Goal: Task Accomplishment & Management: Complete application form

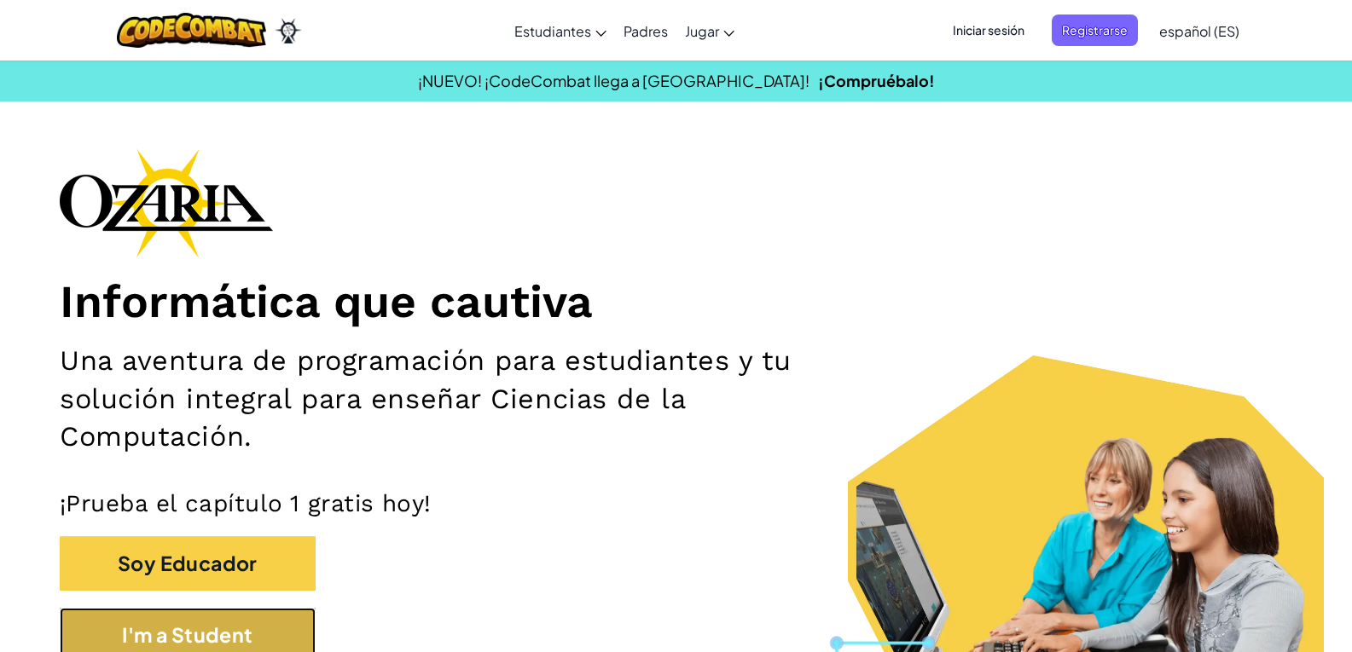
click at [241, 646] on button "I'm a Student" at bounding box center [188, 635] width 256 height 55
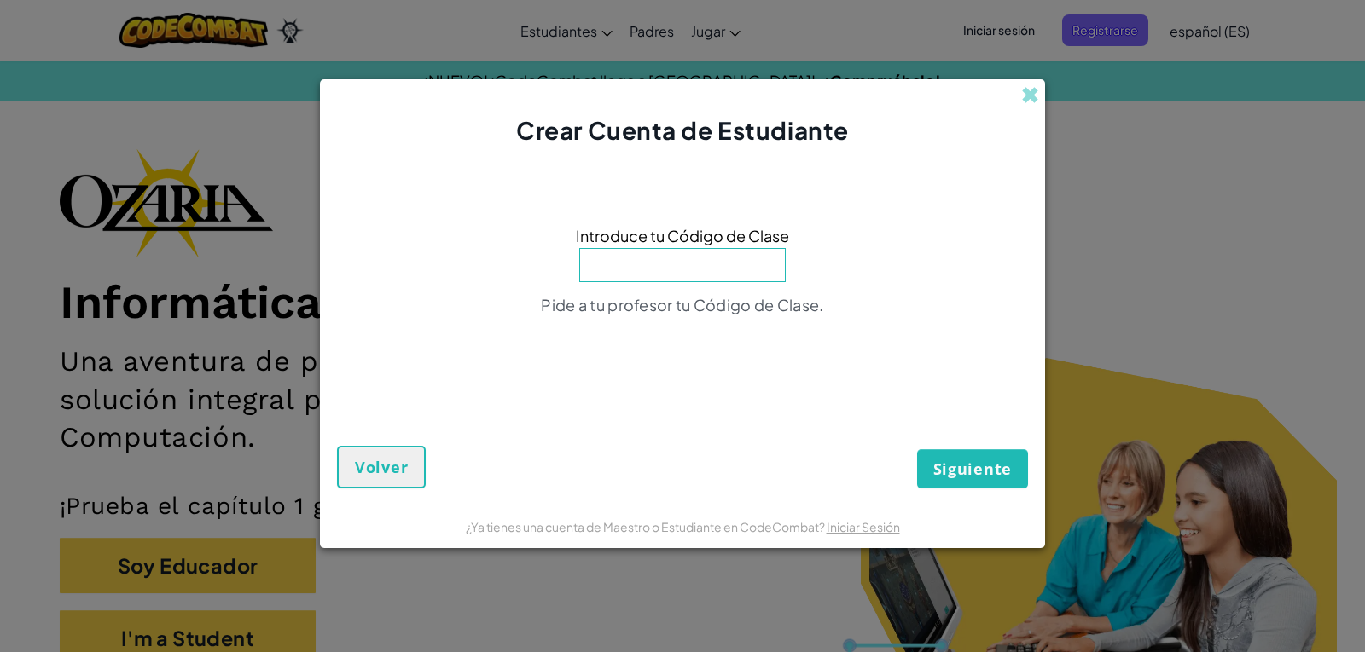
click at [693, 260] on input at bounding box center [682, 265] width 206 height 34
type input "WatchCupSouth"
click at [938, 465] on span "Siguiente" at bounding box center [972, 469] width 78 height 20
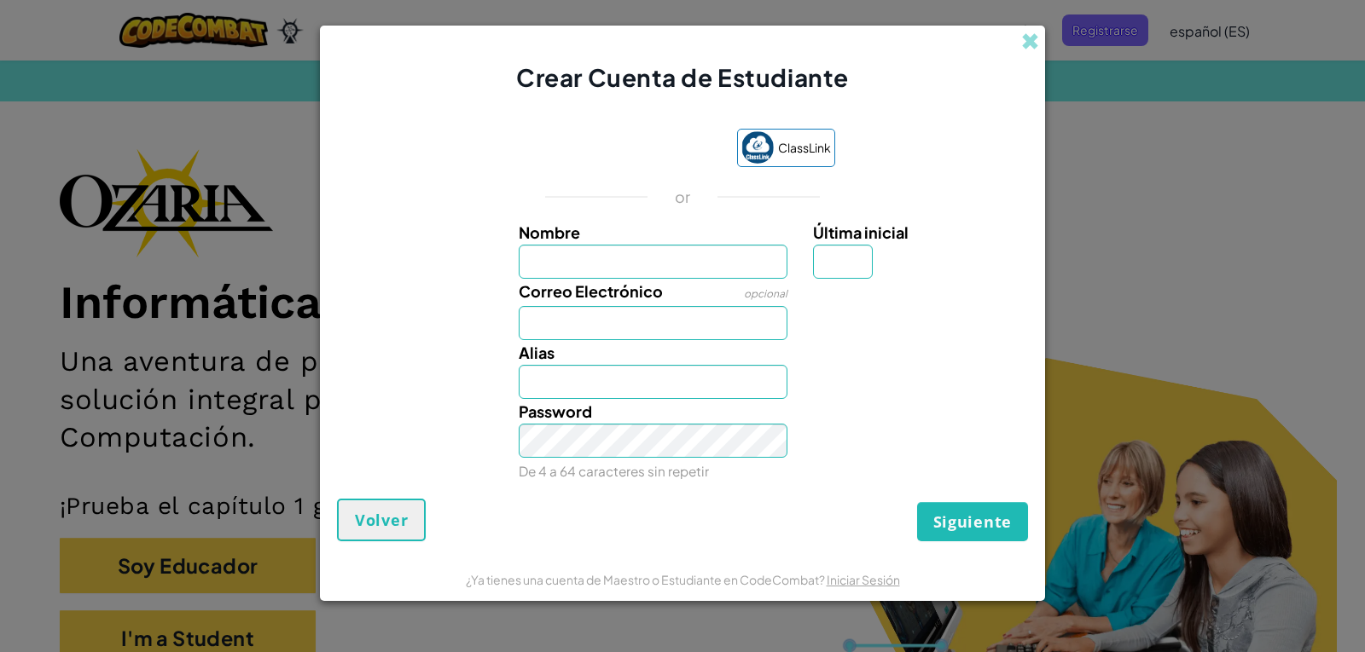
click at [683, 269] on input "Nombre" at bounding box center [654, 262] width 270 height 34
click at [750, 259] on input "Nombre" at bounding box center [654, 262] width 270 height 34
type input "[PERSON_NAME]"
click at [843, 246] on input "Última inicial" at bounding box center [843, 262] width 60 height 34
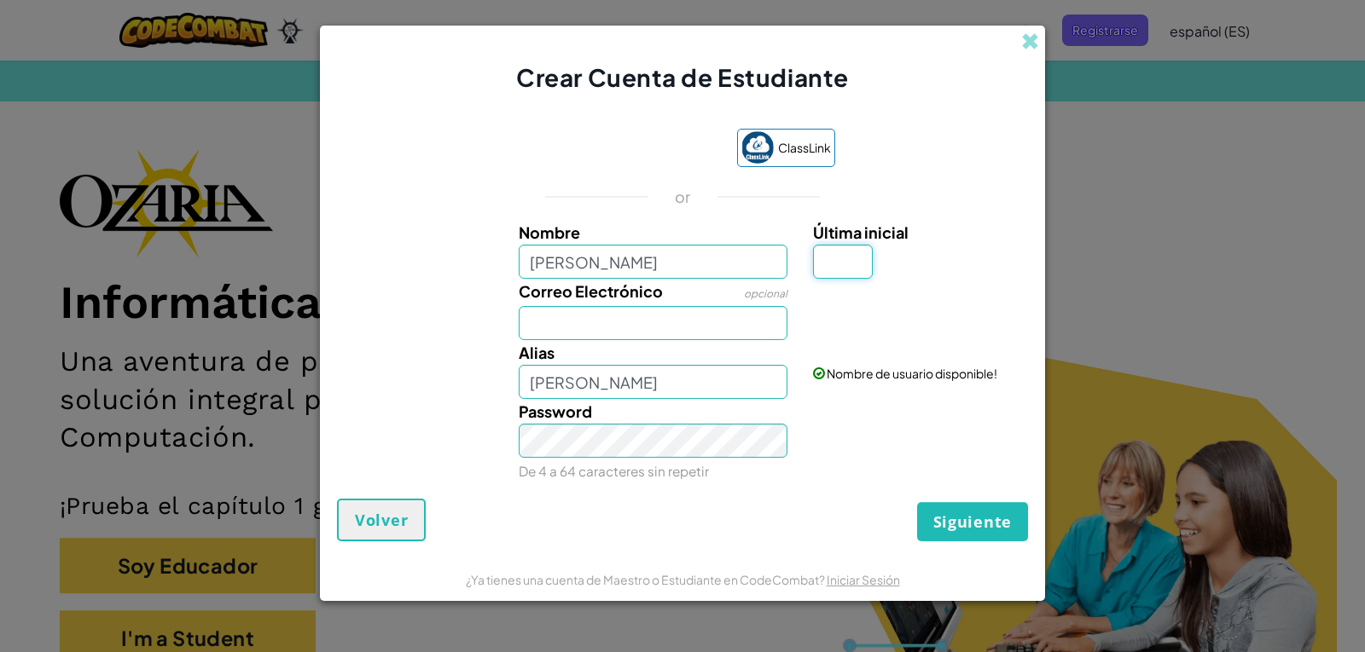
type input "a"
type input "[PERSON_NAME]"
click at [733, 316] on input "Correo Electrónico" at bounding box center [654, 323] width 270 height 34
type input "a"
type input "[EMAIL_ADDRESS][DOMAIN_NAME]"
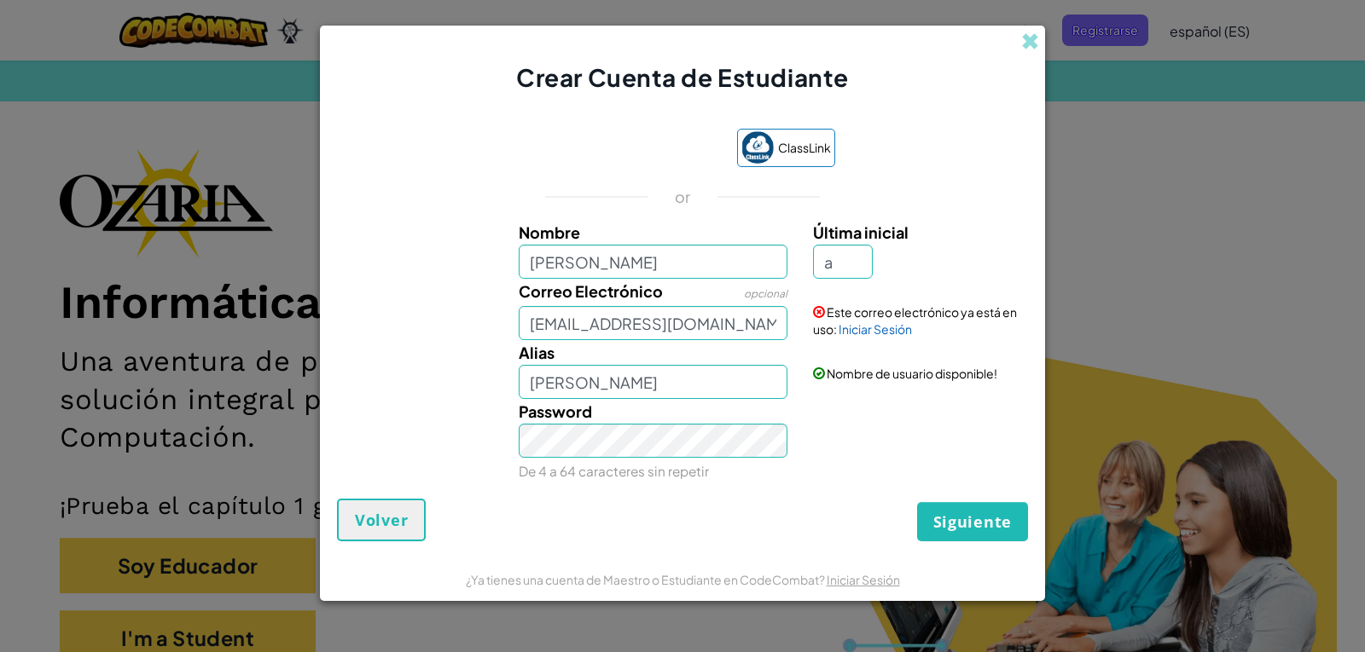
click at [675, 465] on small "De 4 a 64 caracteres sin repetir" at bounding box center [614, 471] width 190 height 16
click at [849, 328] on link "Iniciar Sesión" at bounding box center [874, 329] width 73 height 15
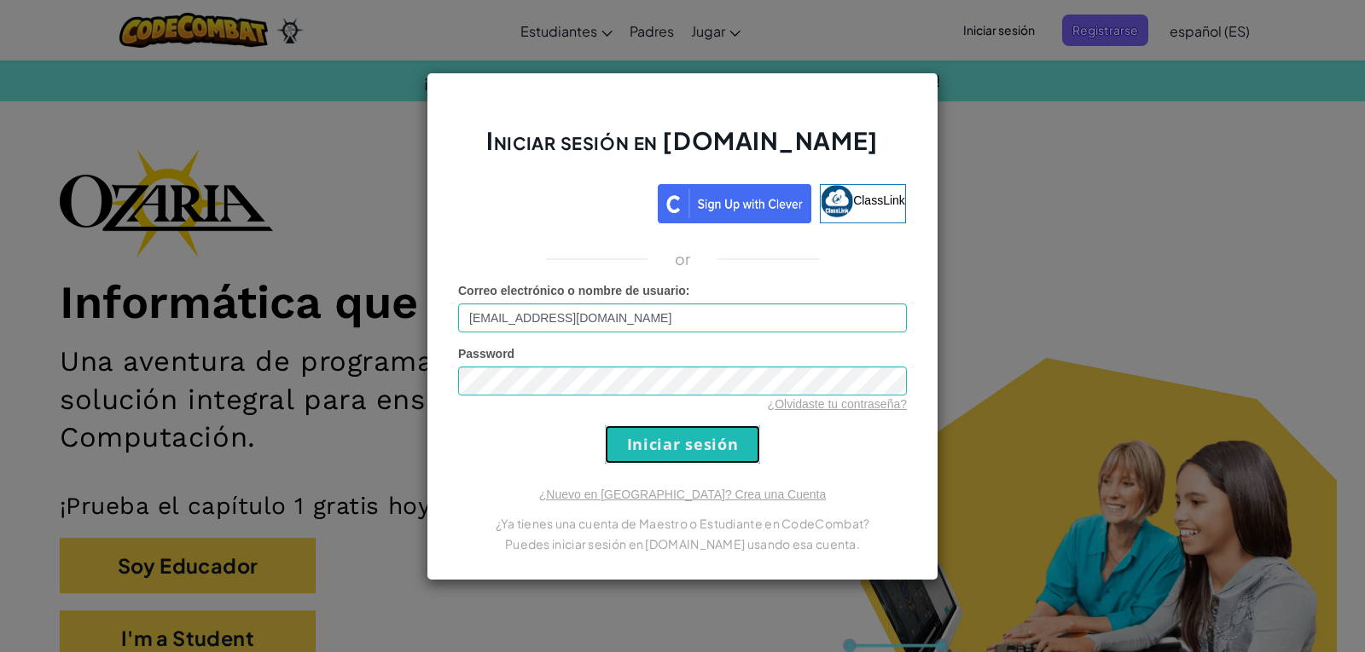
click at [693, 444] on input "Iniciar sesión" at bounding box center [682, 445] width 155 height 38
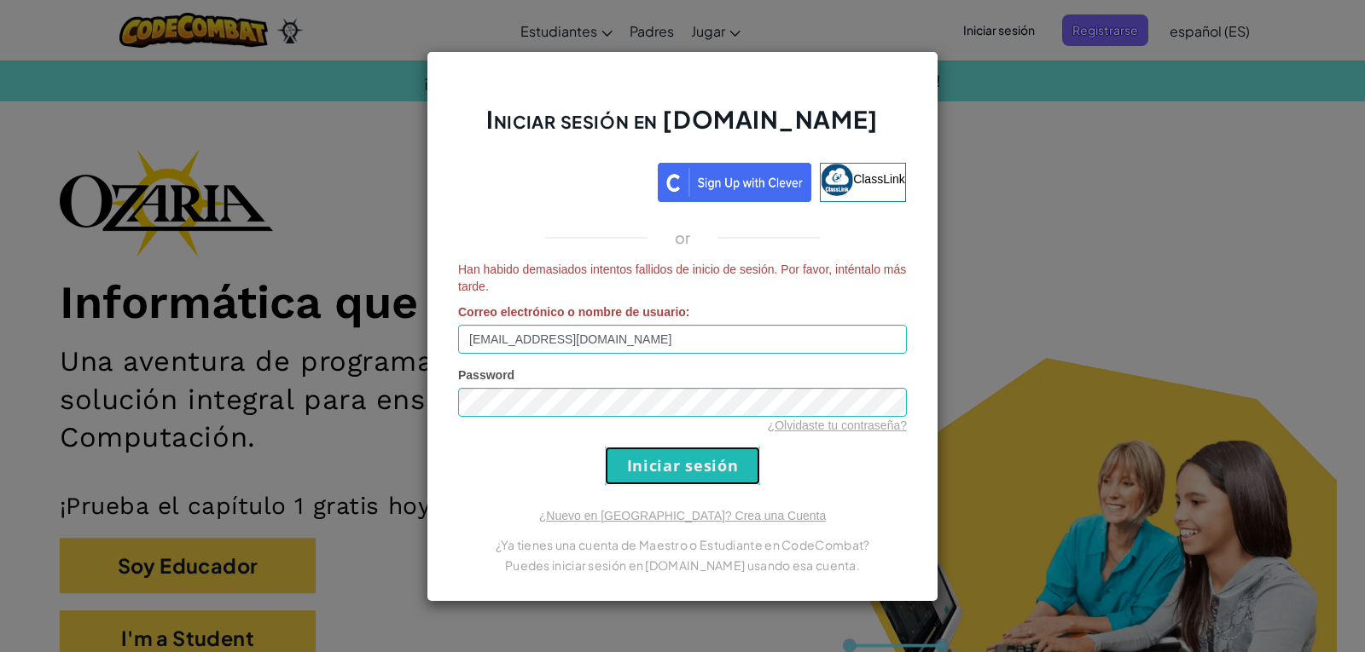
click at [742, 460] on input "Iniciar sesión" at bounding box center [682, 466] width 155 height 38
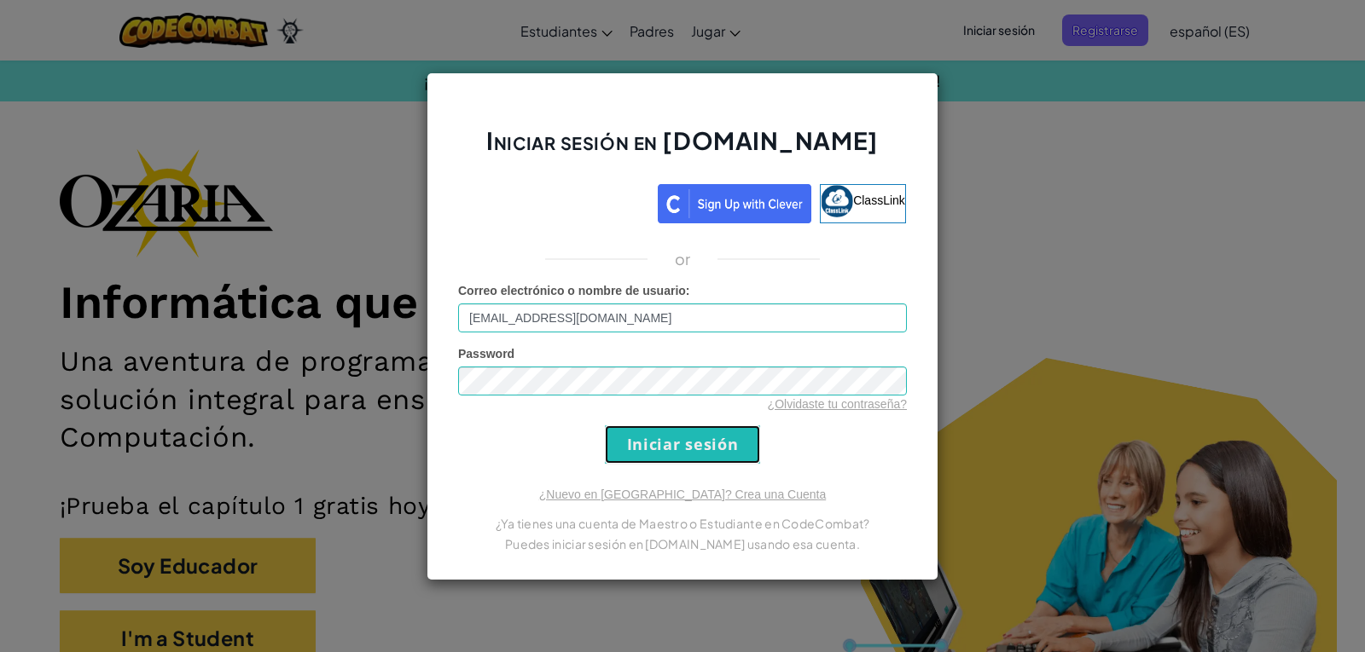
click at [742, 460] on input "Iniciar sesión" at bounding box center [682, 445] width 155 height 38
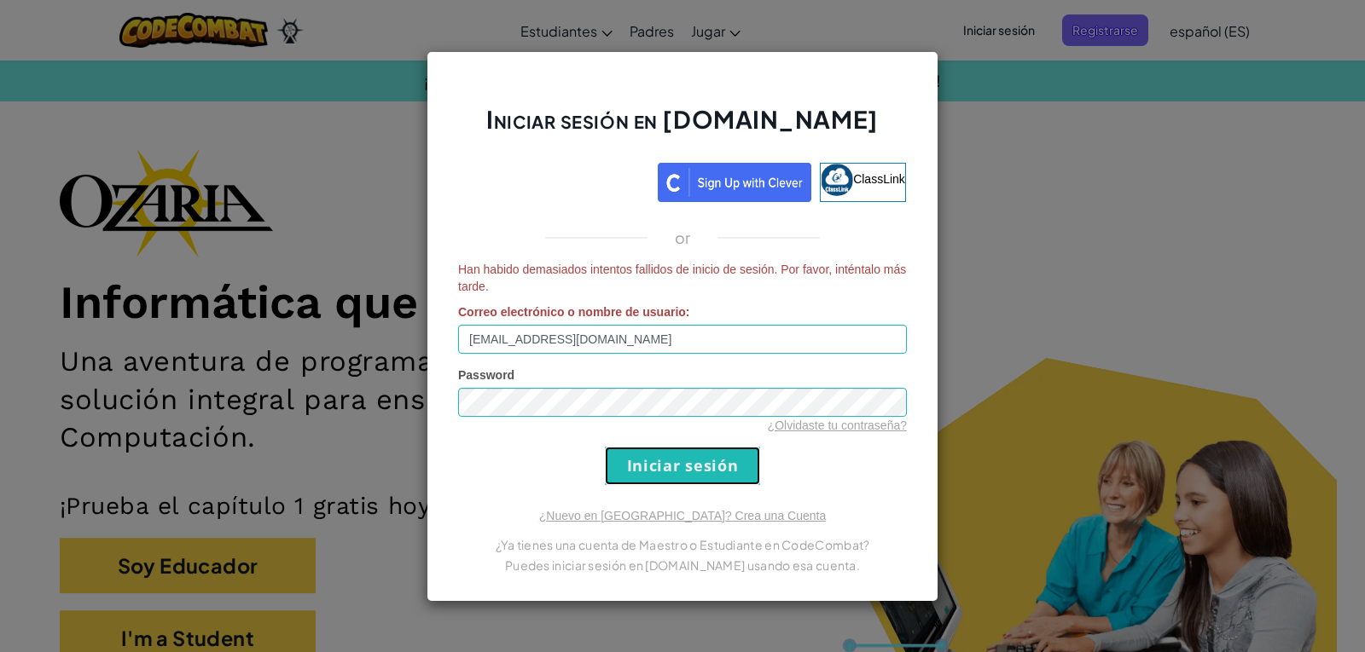
click at [716, 464] on input "Iniciar sesión" at bounding box center [682, 466] width 155 height 38
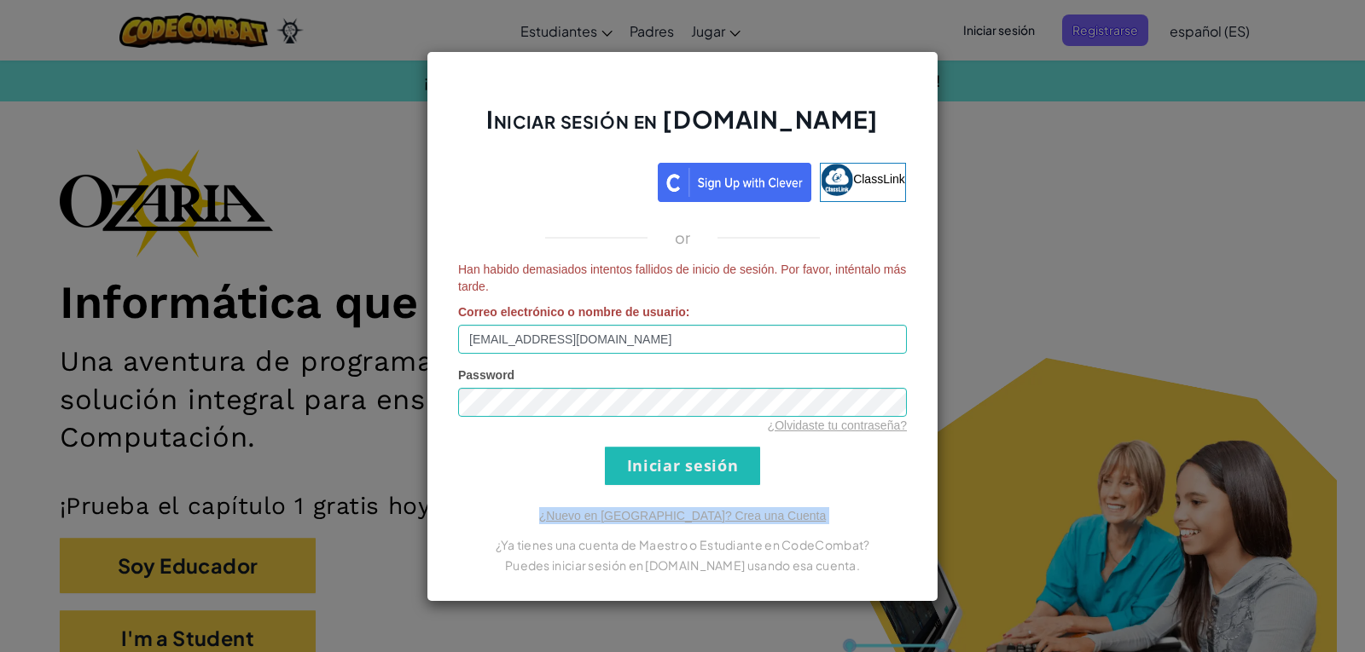
click at [716, 464] on div "Iniciar sesión en [DOMAIN_NAME] ClassLink or Han habido demasiados intentos fal…" at bounding box center [682, 326] width 512 height 551
click at [716, 464] on input "Iniciar sesión" at bounding box center [682, 466] width 155 height 38
click at [716, 464] on div "Iniciar sesión en [DOMAIN_NAME] ClassLink or Han habido demasiados intentos fal…" at bounding box center [682, 326] width 512 height 551
click at [642, 347] on input "[EMAIL_ADDRESS][DOMAIN_NAME]" at bounding box center [682, 339] width 449 height 29
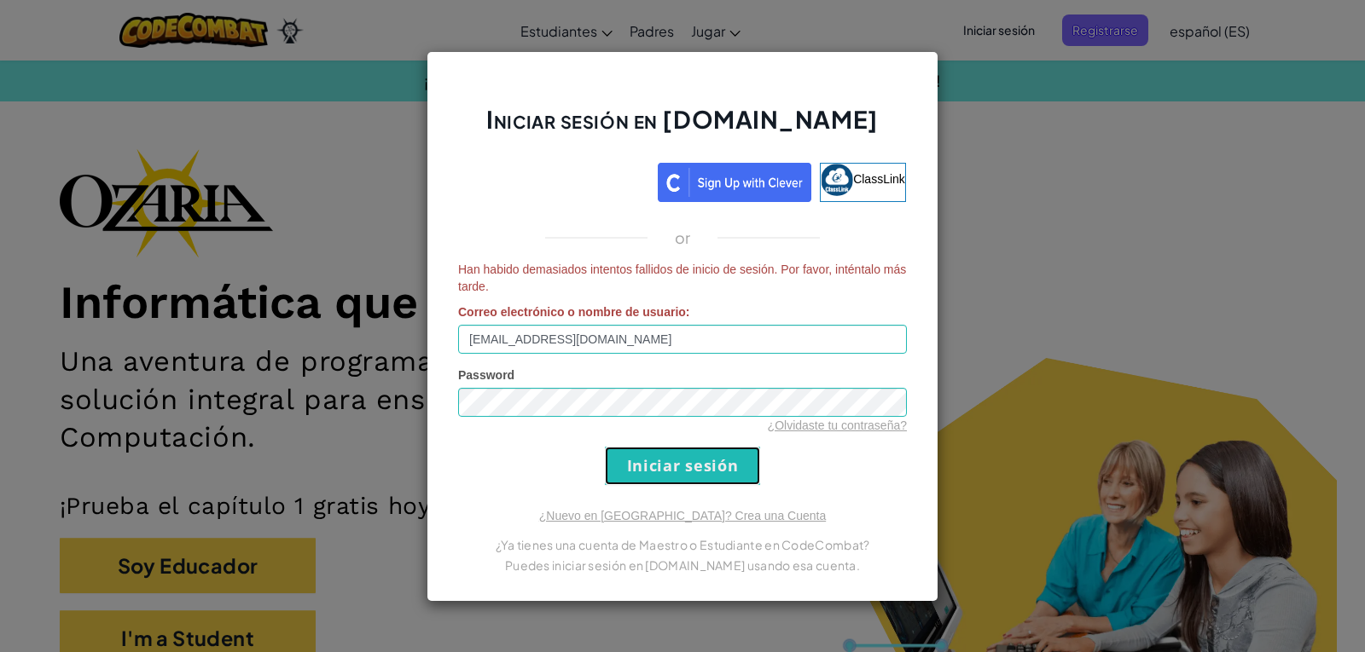
click at [710, 475] on input "Iniciar sesión" at bounding box center [682, 466] width 155 height 38
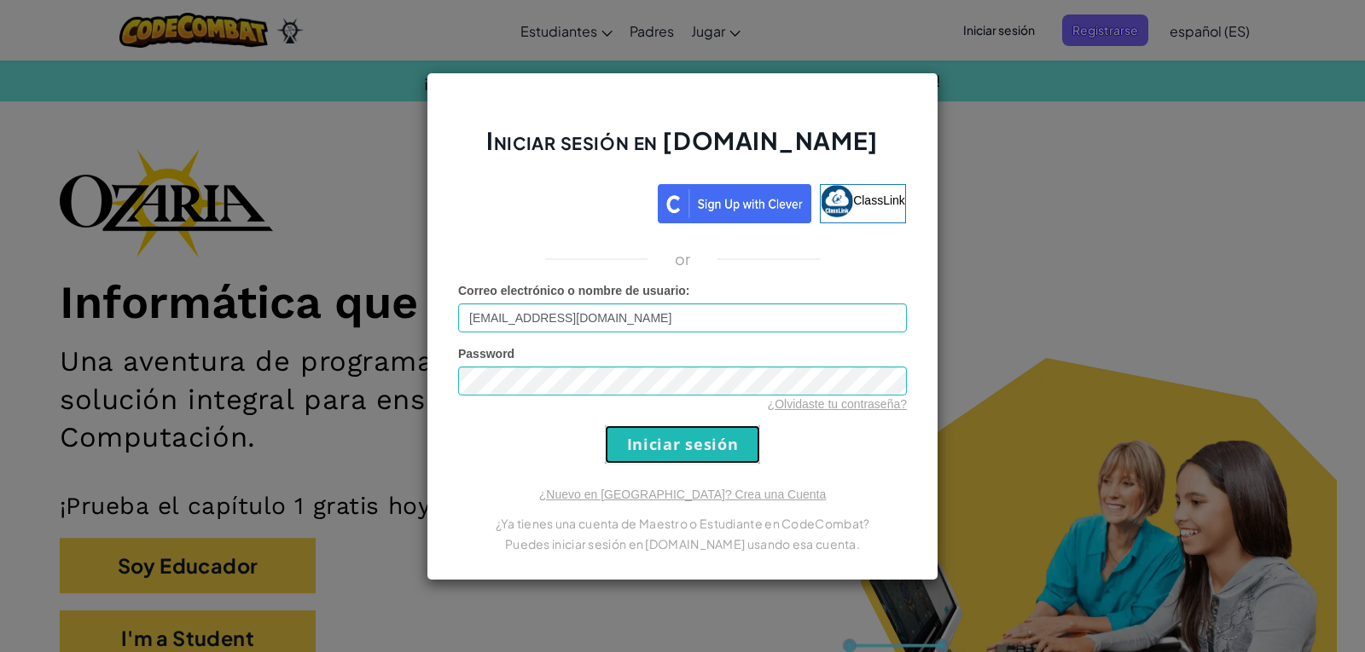
click at [710, 464] on input "Iniciar sesión" at bounding box center [682, 445] width 155 height 38
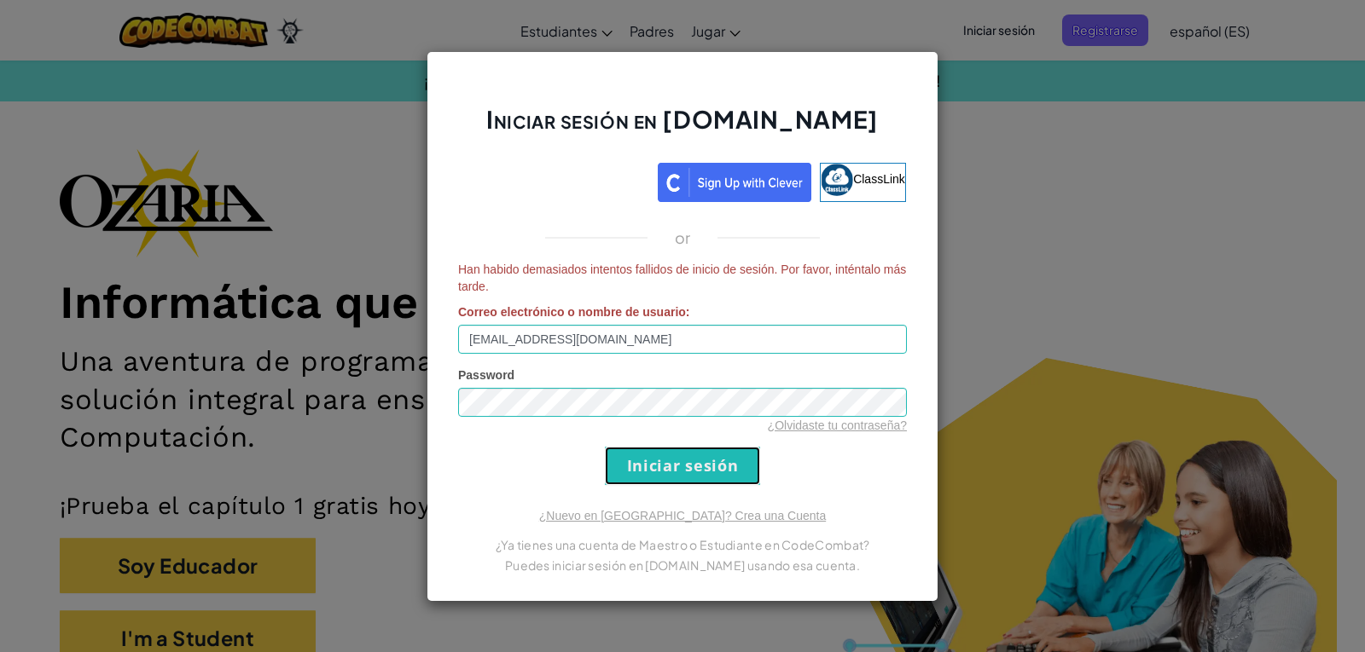
click at [710, 475] on input "Iniciar sesión" at bounding box center [682, 466] width 155 height 38
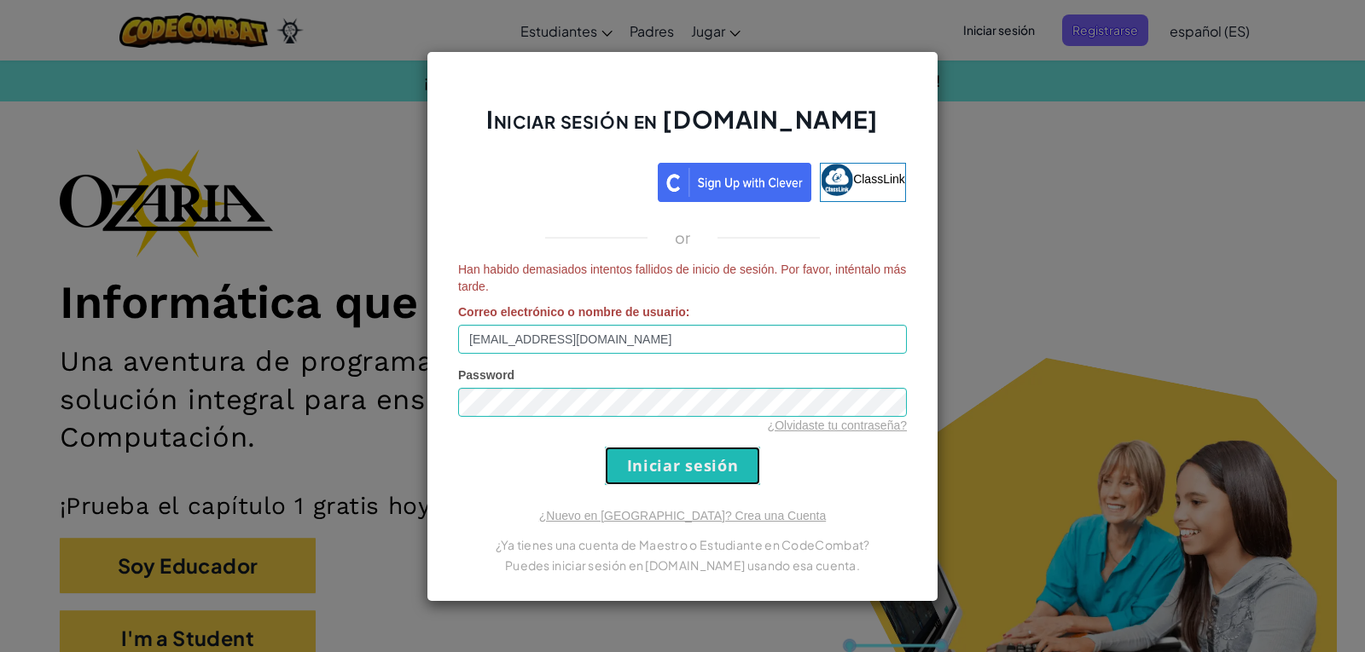
click at [710, 475] on input "Iniciar sesión" at bounding box center [682, 466] width 155 height 38
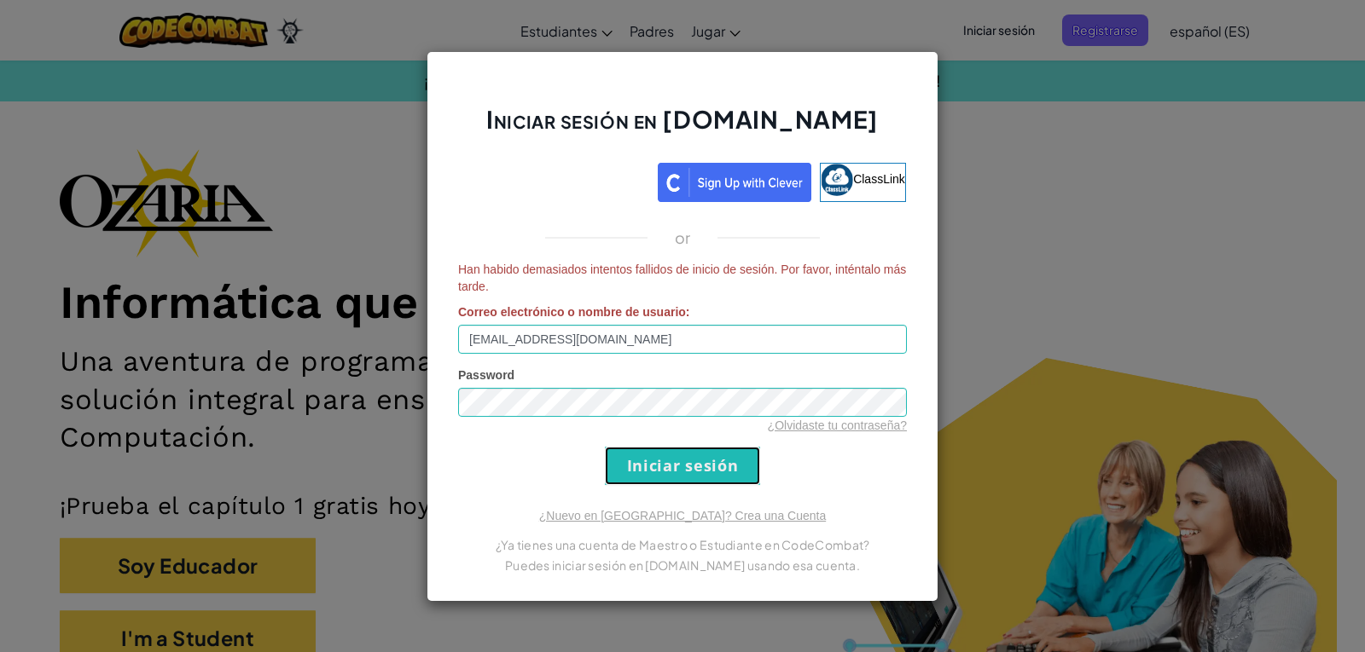
click at [710, 475] on input "Iniciar sesión" at bounding box center [682, 466] width 155 height 38
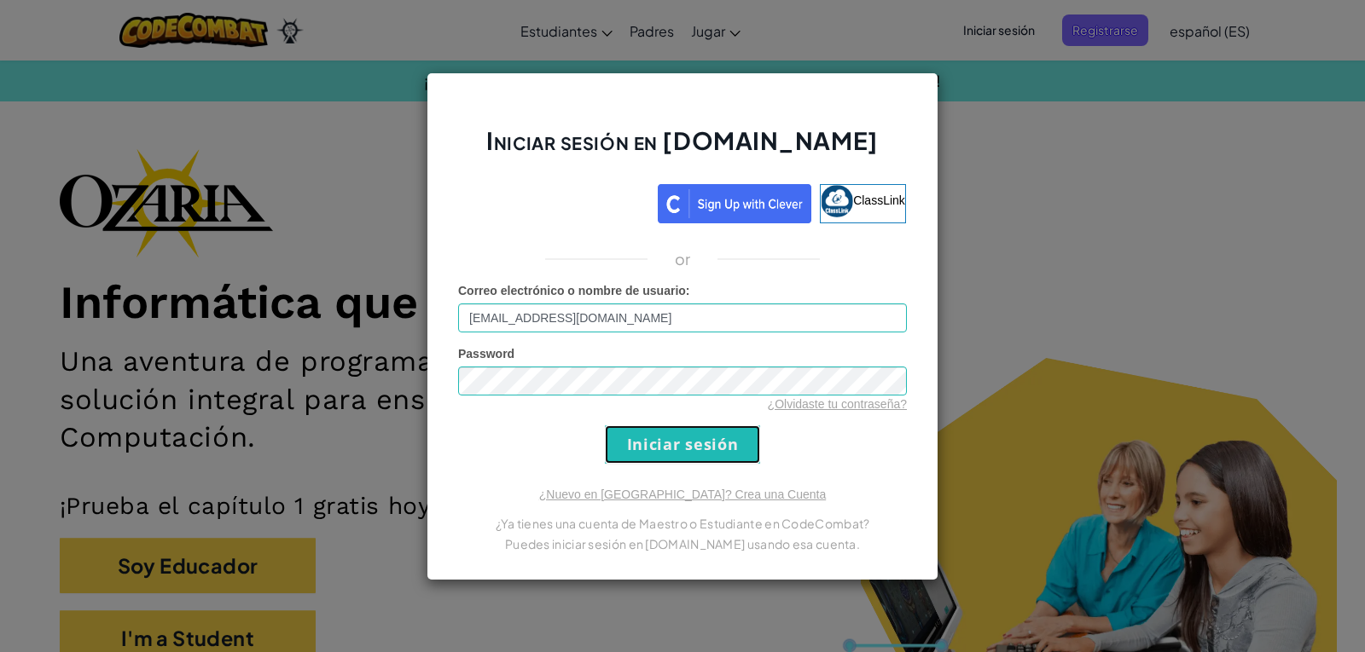
click at [710, 464] on input "Iniciar sesión" at bounding box center [682, 445] width 155 height 38
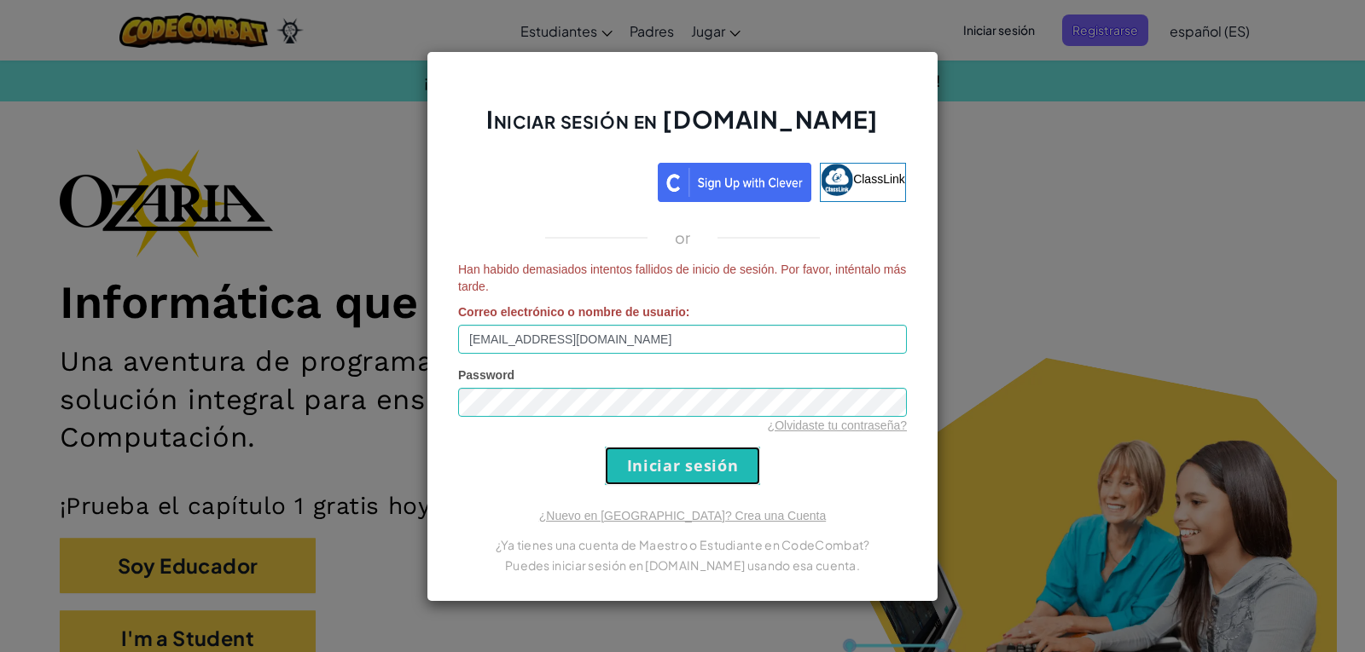
drag, startPoint x: 709, startPoint y: 478, endPoint x: 710, endPoint y: 507, distance: 28.2
click at [711, 512] on div "Iniciar sesión en [DOMAIN_NAME] ClassLink or Han habido demasiados intentos fal…" at bounding box center [682, 326] width 512 height 551
click at [699, 435] on form "Han habido demasiados intentos fallidos de inicio de sesión. Por favor, inténta…" at bounding box center [682, 373] width 449 height 224
click at [721, 467] on input "Iniciar sesión" at bounding box center [682, 466] width 155 height 38
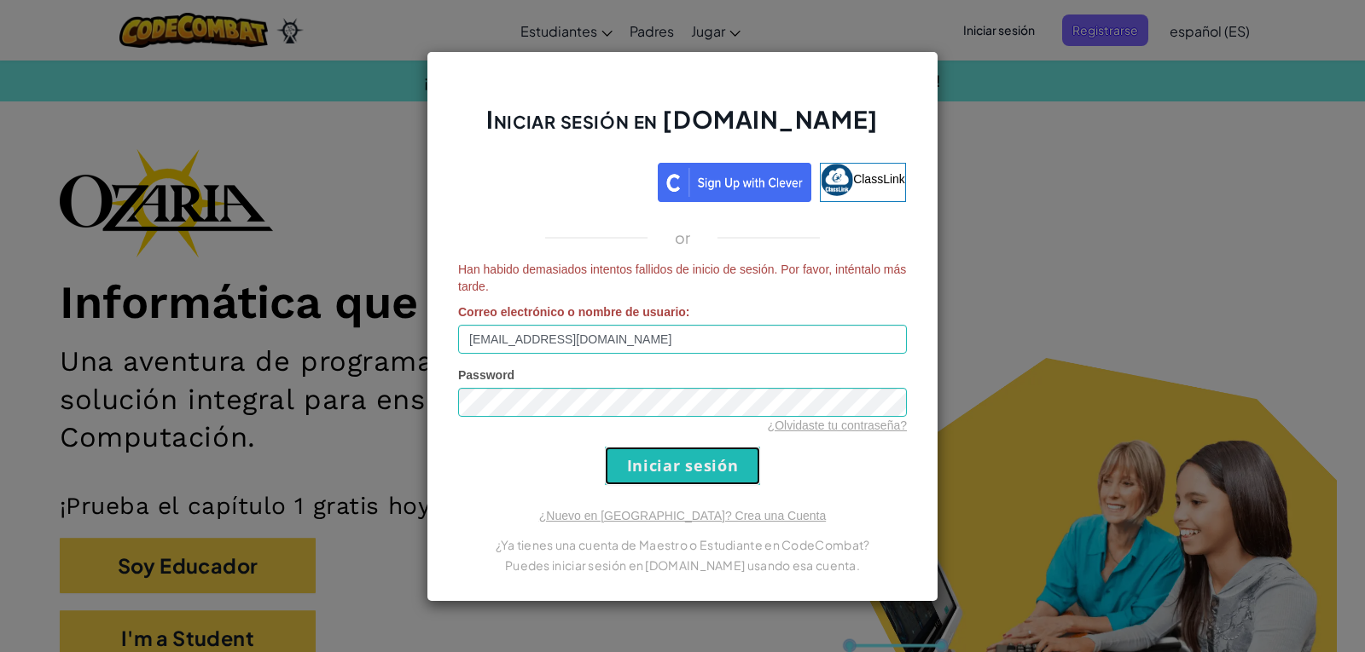
click at [721, 467] on input "Iniciar sesión" at bounding box center [682, 466] width 155 height 38
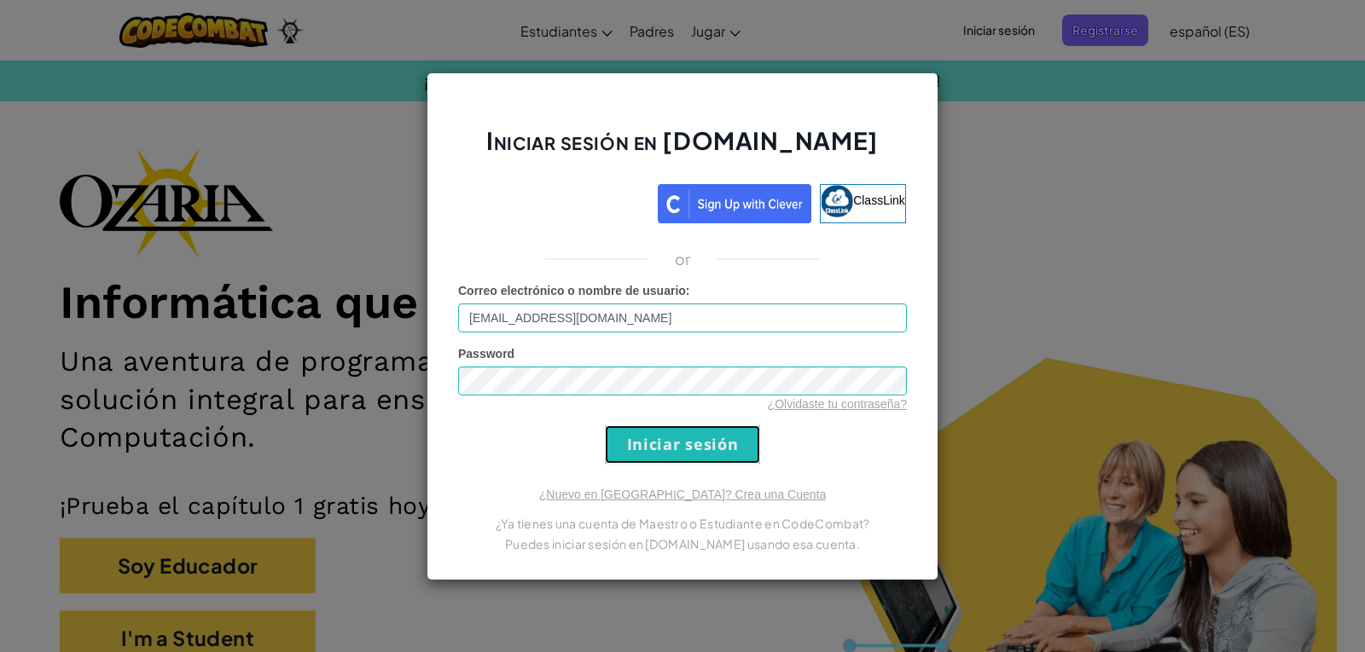
click at [721, 464] on input "Iniciar sesión" at bounding box center [682, 445] width 155 height 38
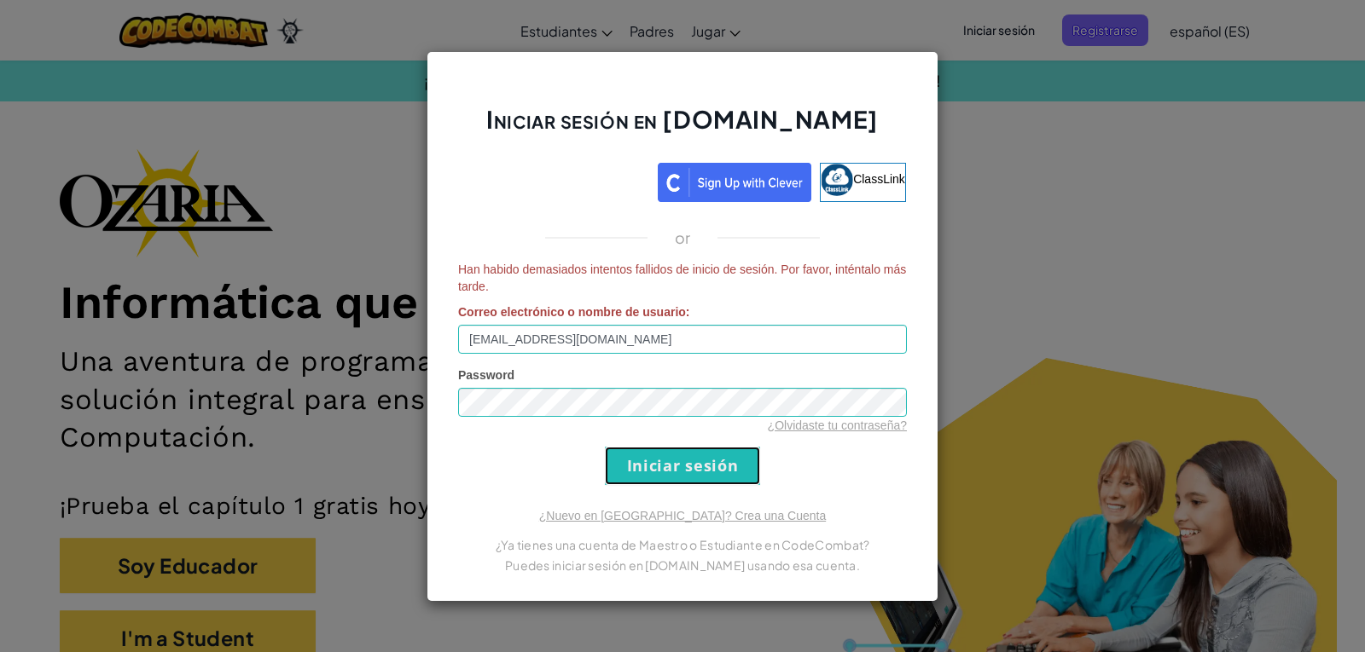
click at [721, 467] on input "Iniciar sesión" at bounding box center [682, 466] width 155 height 38
click at [1064, 129] on div "Iniciar sesión en [DOMAIN_NAME] ClassLink or Han habido demasiados intentos fal…" at bounding box center [682, 326] width 1365 height 652
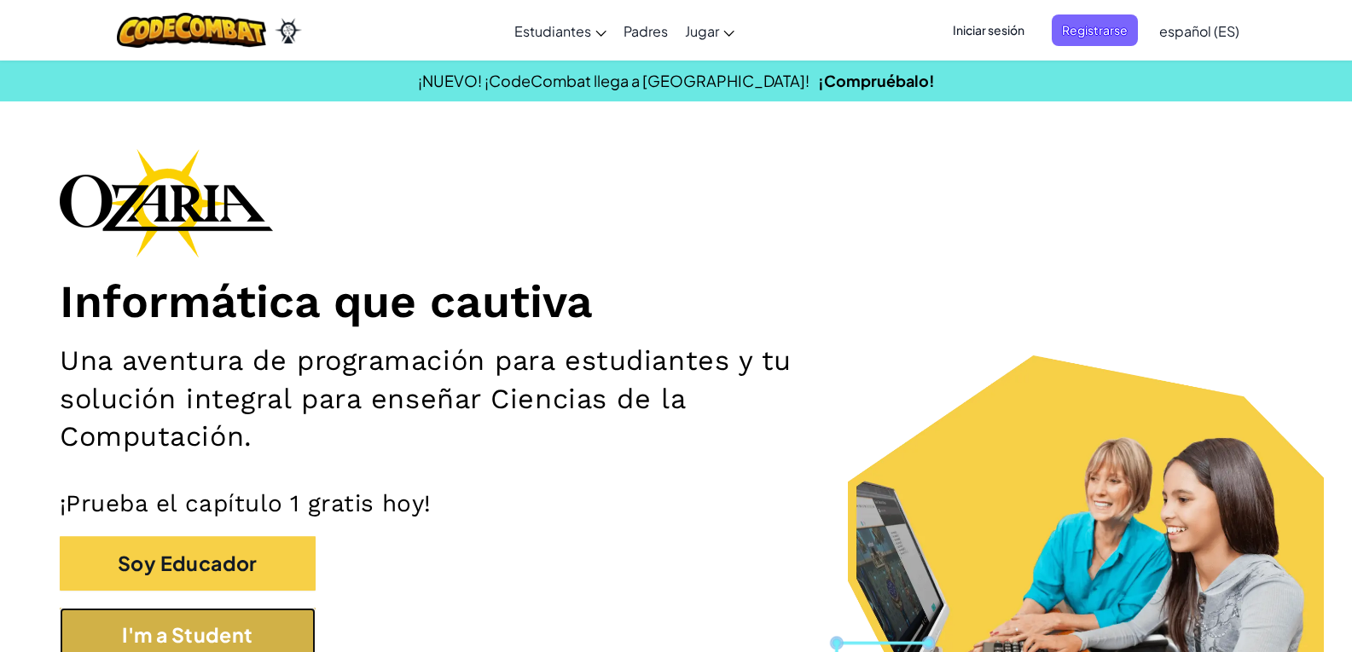
click at [212, 641] on button "I'm a Student" at bounding box center [188, 635] width 256 height 55
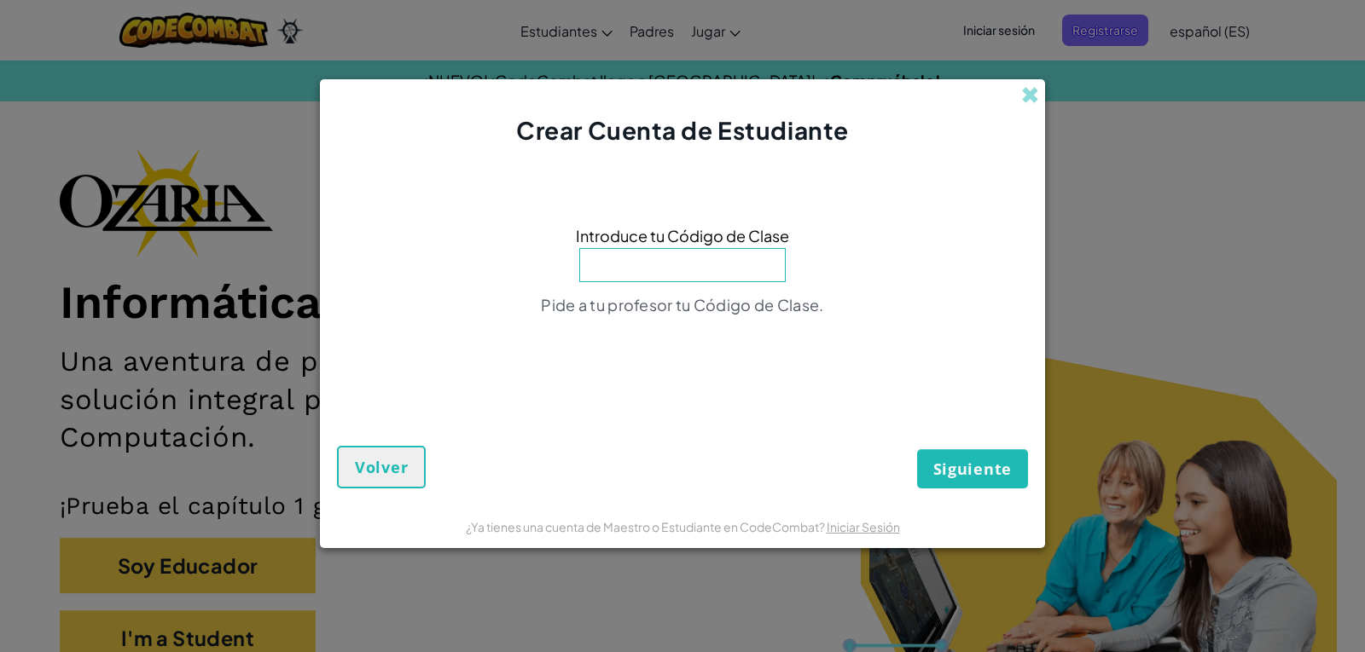
click at [736, 268] on input at bounding box center [682, 265] width 206 height 34
type input "WatchCupSouth"
click at [970, 476] on span "Siguiente" at bounding box center [972, 469] width 78 height 20
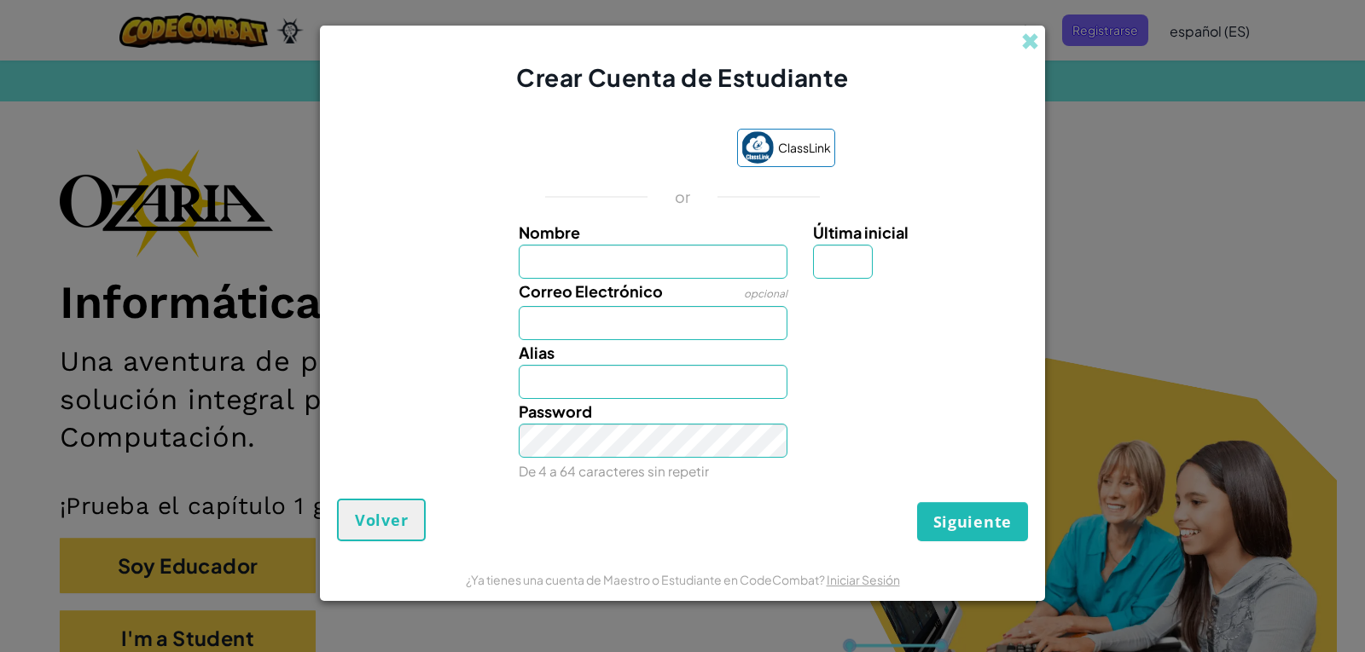
click at [730, 253] on input "Nombre" at bounding box center [654, 262] width 270 height 34
type input "[PERSON_NAME]"
click at [837, 259] on input "Última inicial" at bounding box center [843, 262] width 60 height 34
type input "a"
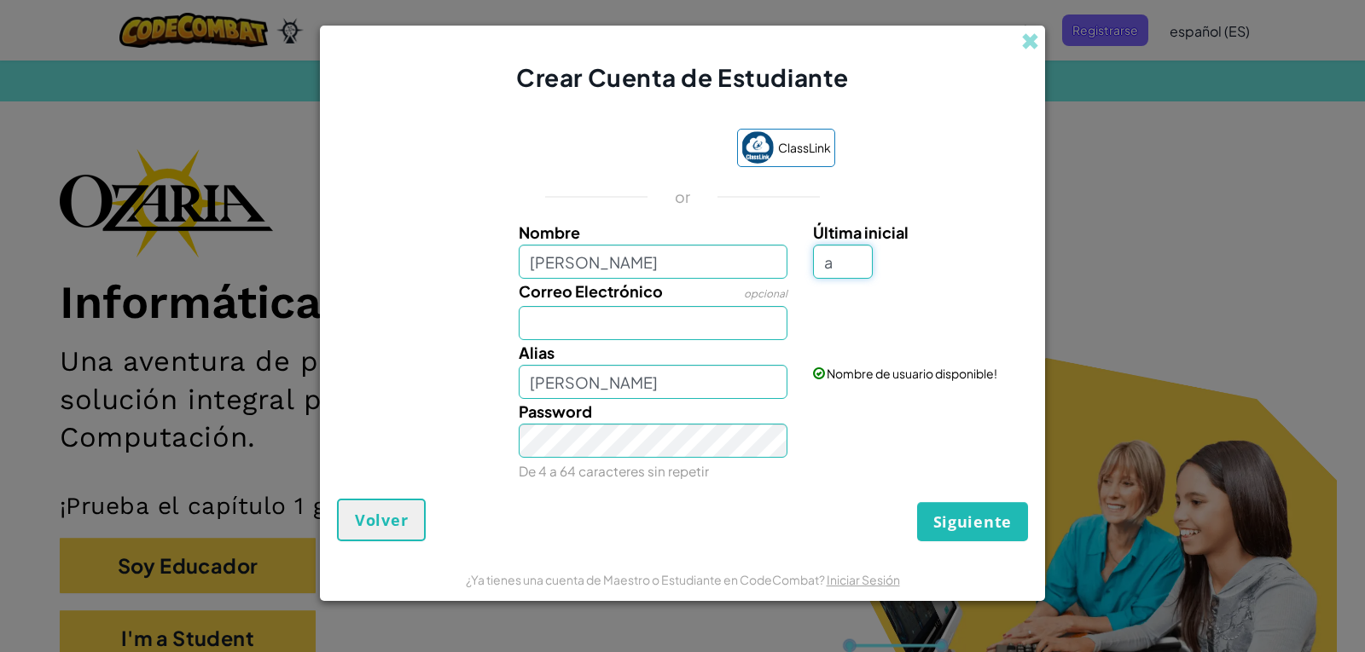
type input "[PERSON_NAME]"
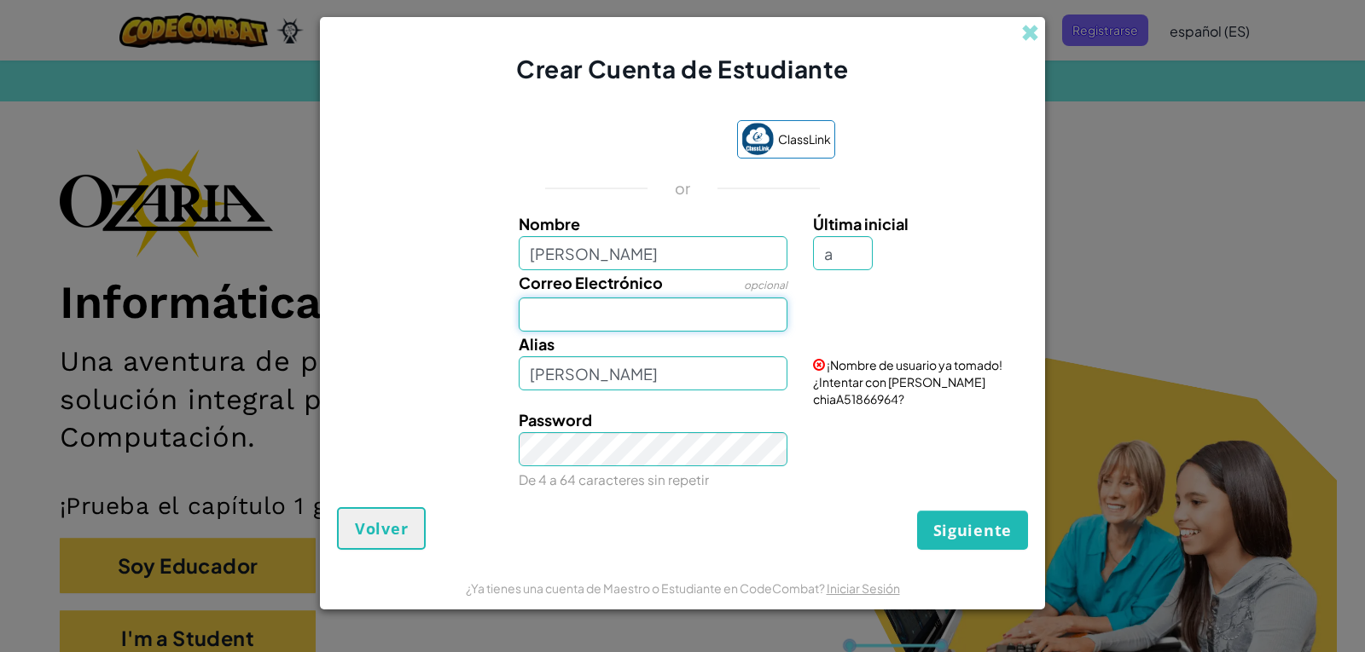
click at [722, 318] on input "Correo Electrónico" at bounding box center [654, 315] width 270 height 34
type input "[EMAIL_ADDRESS][DOMAIN_NAME]"
click at [848, 263] on input "a" at bounding box center [843, 253] width 60 height 34
type input "c"
type input "[PERSON_NAME]"
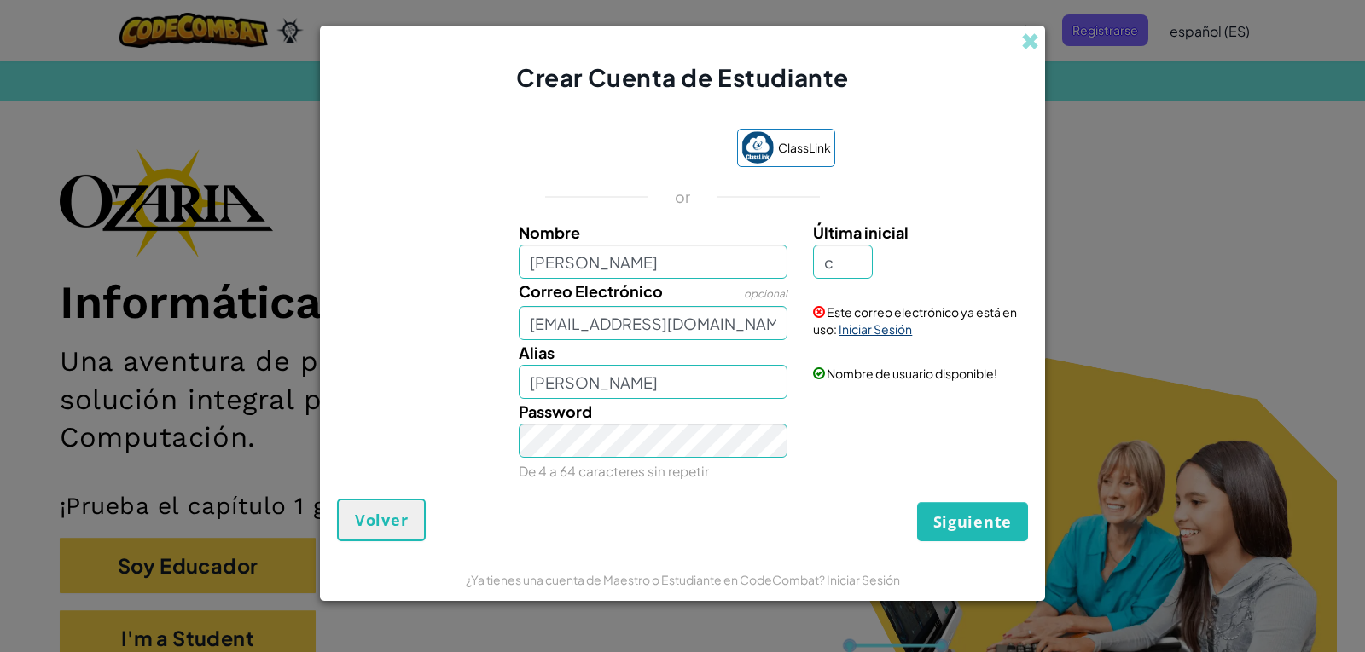
click at [869, 335] on link "Iniciar Sesión" at bounding box center [874, 329] width 73 height 15
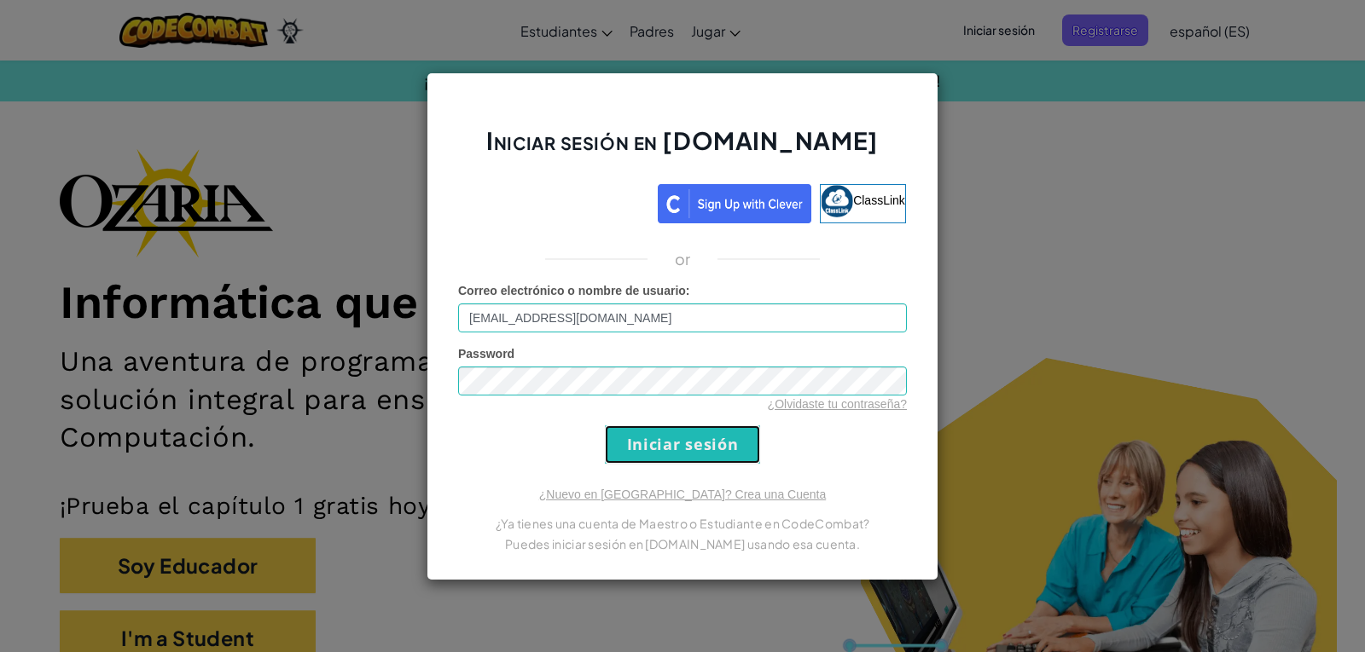
click at [641, 435] on input "Iniciar sesión" at bounding box center [682, 445] width 155 height 38
